Goal: Check status: Check status

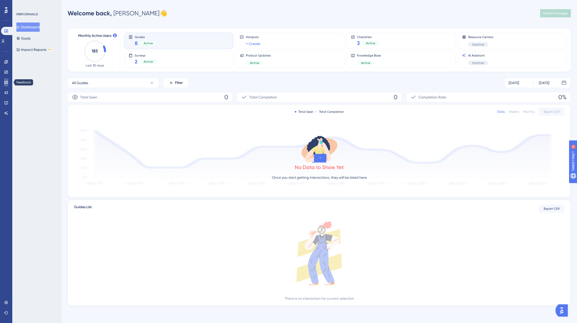
click at [5, 80] on icon at bounding box center [6, 82] width 4 height 4
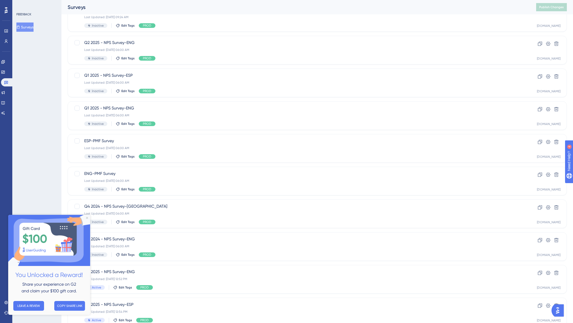
scroll to position [64, 0]
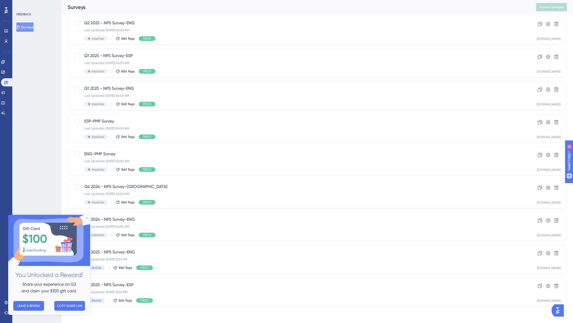
click at [88, 218] on img at bounding box center [49, 240] width 82 height 51
click at [88, 217] on img at bounding box center [49, 240] width 82 height 51
click at [86, 218] on icon "Close Preview" at bounding box center [87, 218] width 2 height 2
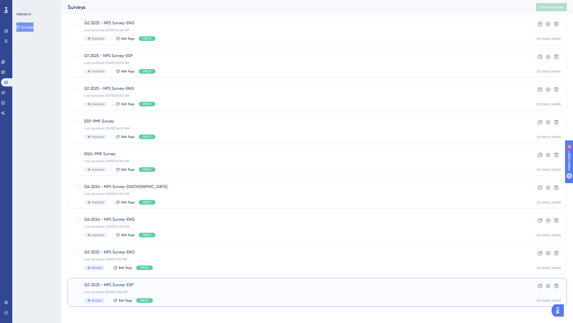
click at [187, 290] on div "Q3 2025 - NPS Survey-ESP Last Updated: [DATE] 12:54 PM Active Edit Tags PROD" at bounding box center [296, 292] width 425 height 21
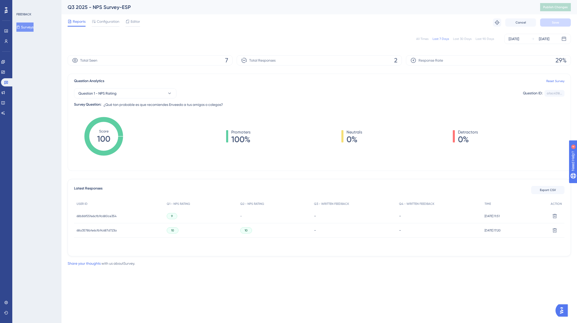
click at [125, 217] on div "68b86f55fe6cfb9c680ce354 68b86f55fe6cfb9c680ce354" at bounding box center [119, 216] width 90 height 14
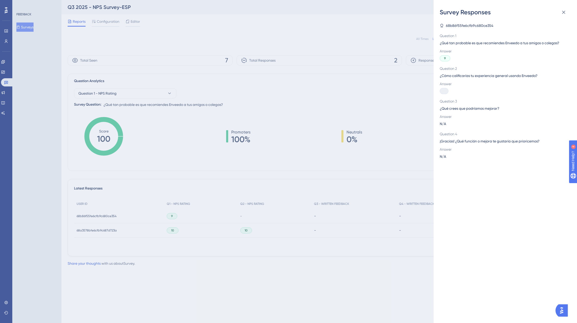
click at [454, 25] on span "68b86f55fe6cfb9c680ce354" at bounding box center [469, 26] width 47 height 6
click at [563, 11] on icon at bounding box center [564, 12] width 6 height 6
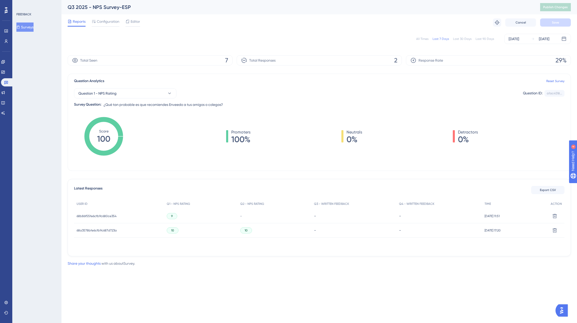
click at [28, 27] on button "Surveys" at bounding box center [24, 27] width 17 height 9
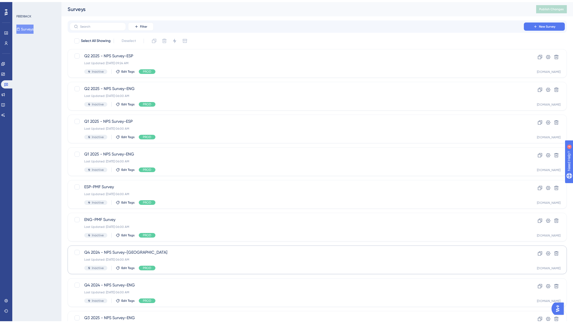
scroll to position [64, 0]
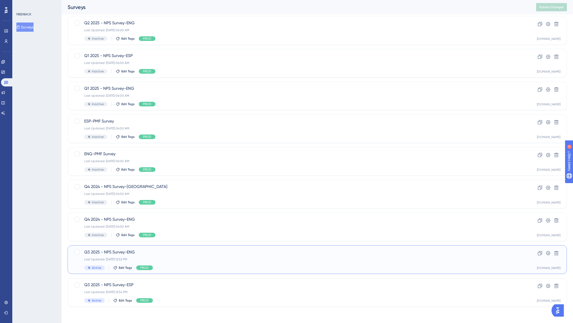
click at [125, 255] on span "Q3 2025 - NPS Survey-ENG" at bounding box center [296, 252] width 425 height 6
